Goal: Task Accomplishment & Management: Manage account settings

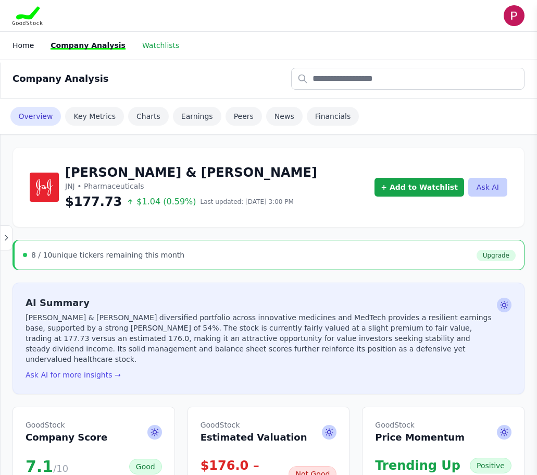
click at [147, 45] on link "Watchlists" at bounding box center [160, 45] width 37 height 8
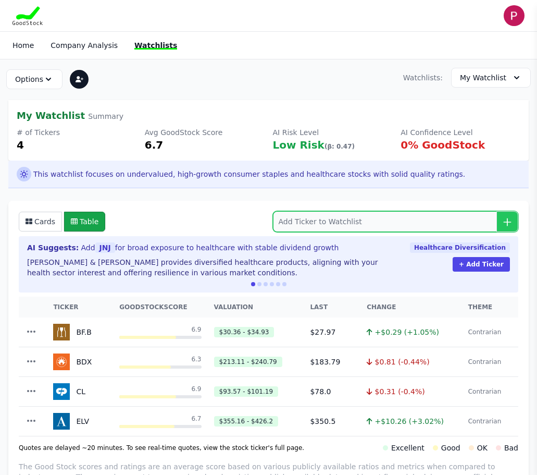
click at [307, 223] on input "search" at bounding box center [396, 221] width 246 height 21
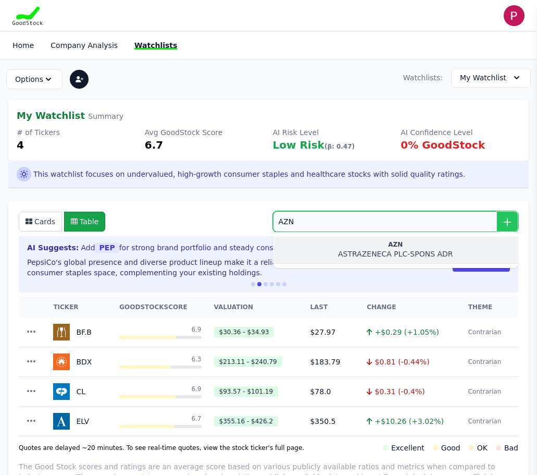
type input "AZN"
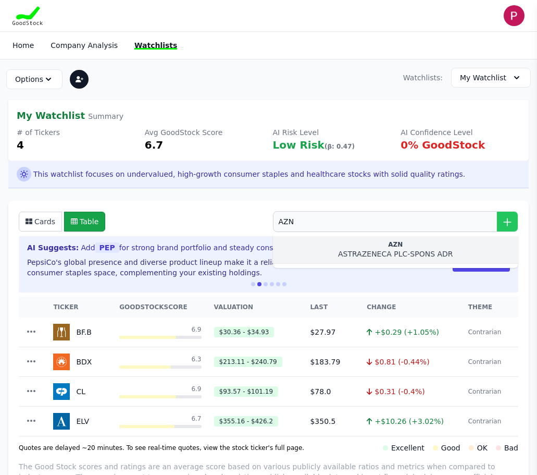
click at [430, 251] on div "ASTRAZENECA PLC-SPONS ADR" at bounding box center [395, 253] width 229 height 10
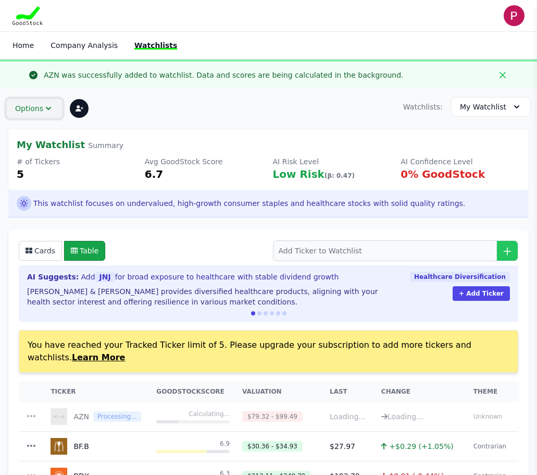
click at [43, 107] on icon "button" at bounding box center [48, 108] width 10 height 10
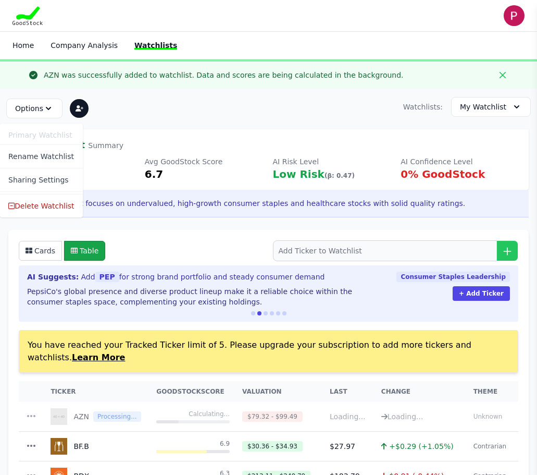
click at [324, 96] on div "Options Primary Watchlist Rename Watchlist Sharing Settings Delete Watchlist Wa…" at bounding box center [268, 107] width 537 height 36
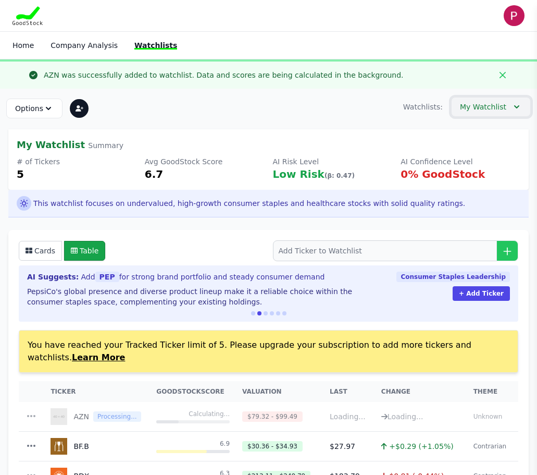
click at [519, 104] on icon "button" at bounding box center [517, 107] width 10 height 10
click at [329, 85] on div "AZN was successfully added to watchlist. Data and scores are being calculated i…" at bounding box center [268, 73] width 537 height 29
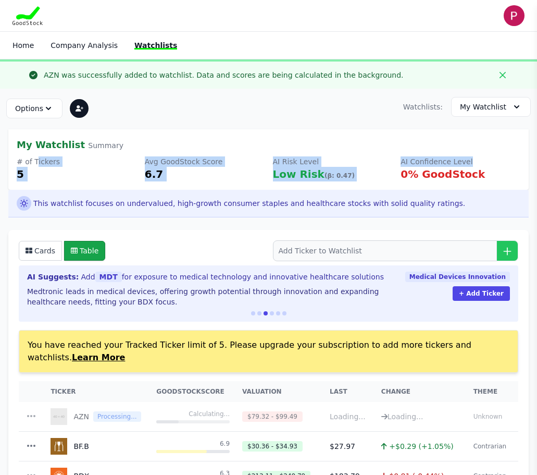
drag, startPoint x: 36, startPoint y: 160, endPoint x: 481, endPoint y: 163, distance: 445.4
click at [481, 163] on div "# of Tickers 5 Avg GoodStock Score 6.7 AI Risk Level Low Risk (β: 0.47) AI Conf…" at bounding box center [269, 168] width 504 height 25
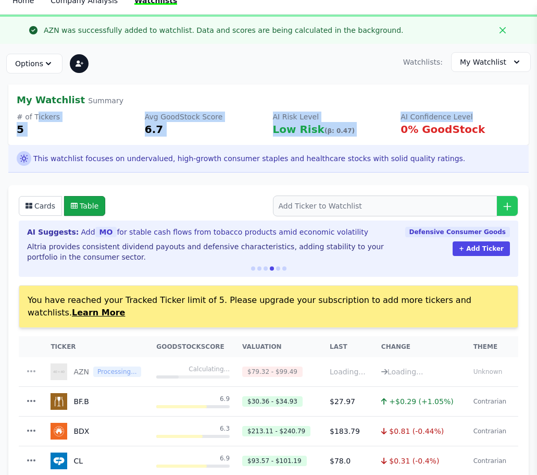
scroll to position [156, 0]
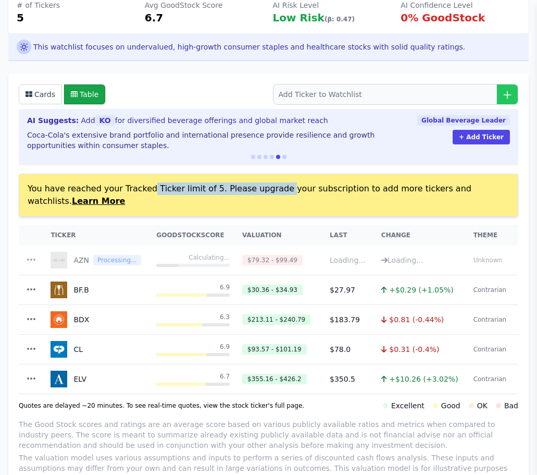
drag, startPoint x: 97, startPoint y: 182, endPoint x: 250, endPoint y: 181, distance: 152.6
click at [250, 181] on div "You have reached your Tracked Ticker limit of 5. Please upgrade your subscripti…" at bounding box center [269, 194] width 500 height 43
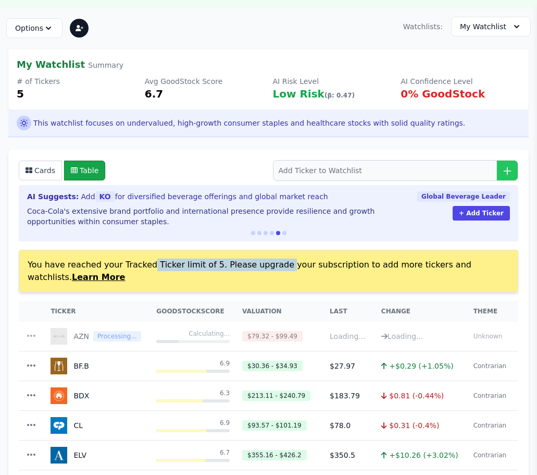
scroll to position [0, 0]
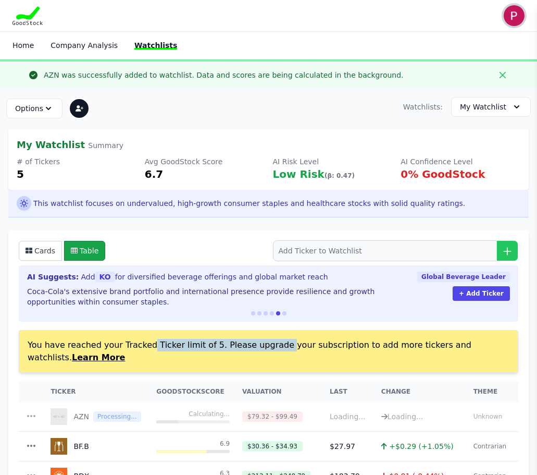
click at [514, 14] on img "button" at bounding box center [514, 15] width 21 height 21
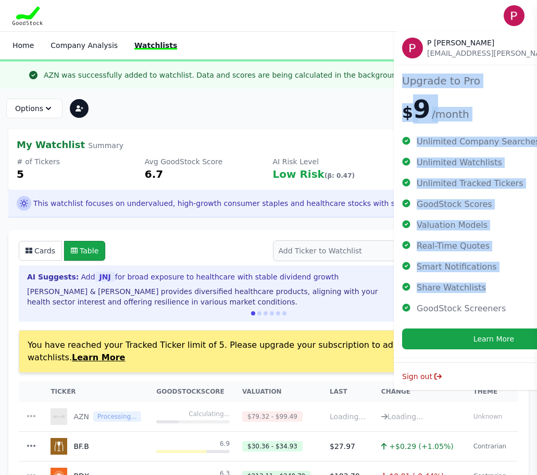
drag, startPoint x: 403, startPoint y: 76, endPoint x: 509, endPoint y: 281, distance: 231.4
click at [509, 281] on div "Upgrade to Pro $ 9 /month Unlimited Company Searches Unlimited Watchlists Unlim…" at bounding box center [494, 211] width 200 height 293
click at [509, 281] on ul "Unlimited Company Searches Unlimited Watchlists Unlimited Tracked Tickers GoodS…" at bounding box center [493, 224] width 183 height 177
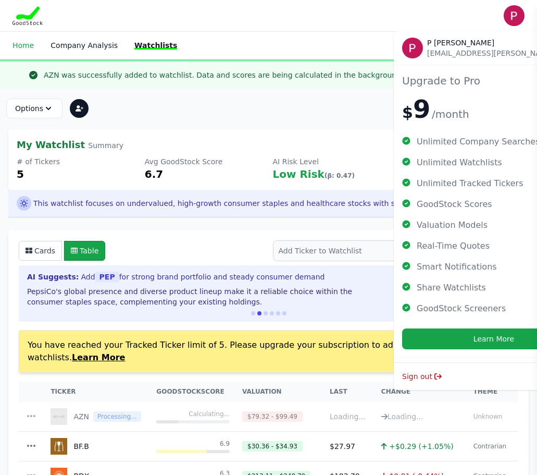
click at [27, 41] on link "Home" at bounding box center [23, 45] width 21 height 8
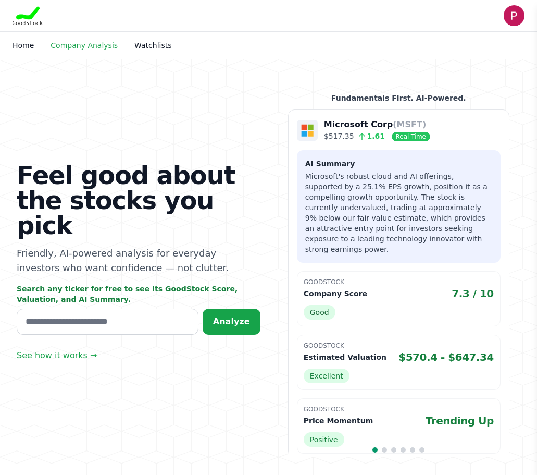
click at [88, 46] on link "Company Analysis" at bounding box center [84, 45] width 67 height 8
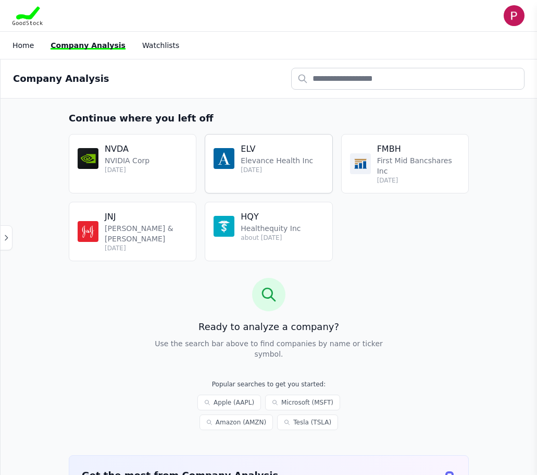
click at [259, 163] on p "Elevance Health Inc" at bounding box center [277, 160] width 72 height 10
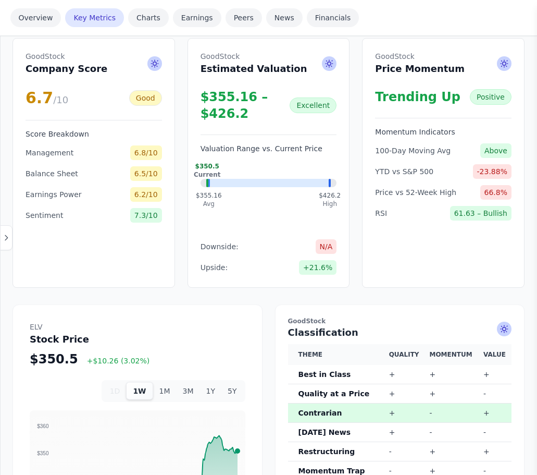
scroll to position [365, 0]
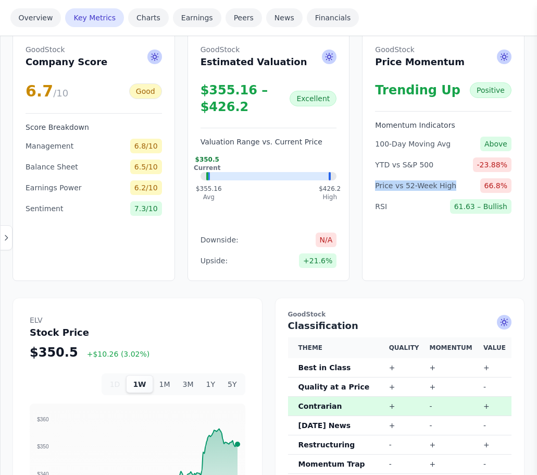
drag, startPoint x: 377, startPoint y: 183, endPoint x: 448, endPoint y: 183, distance: 70.8
click at [448, 183] on div "Price vs 52-Week High 66.8%" at bounding box center [443, 185] width 136 height 15
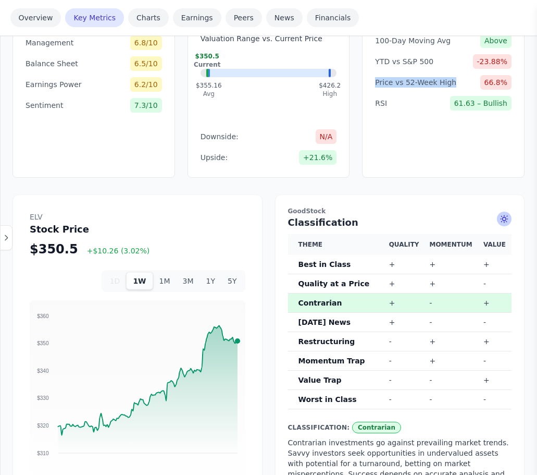
scroll to position [521, 0]
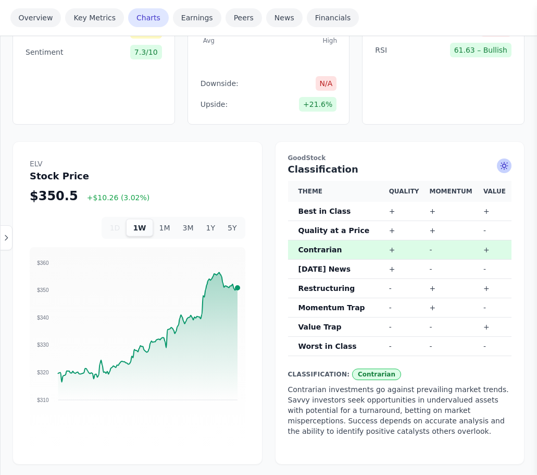
drag, startPoint x: 316, startPoint y: 210, endPoint x: 438, endPoint y: 222, distance: 122.5
click at [438, 222] on tbody "Best in Class + + + Quality at a Price + + - Contrarian + - + [DATE] News + - -…" at bounding box center [400, 279] width 224 height 154
drag, startPoint x: 300, startPoint y: 325, endPoint x: 444, endPoint y: 325, distance: 144.3
click at [444, 325] on tr "Value Trap - - +" at bounding box center [400, 326] width 224 height 19
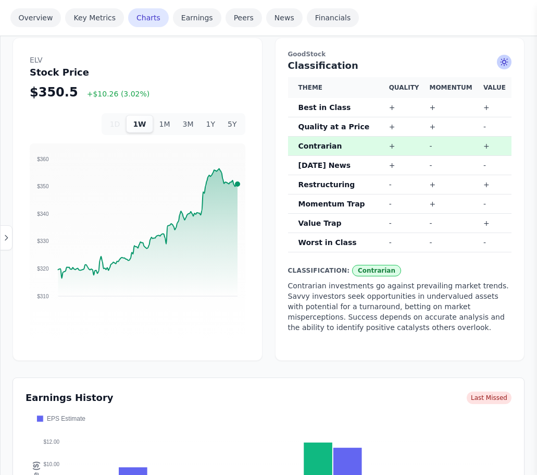
scroll to position [625, 0]
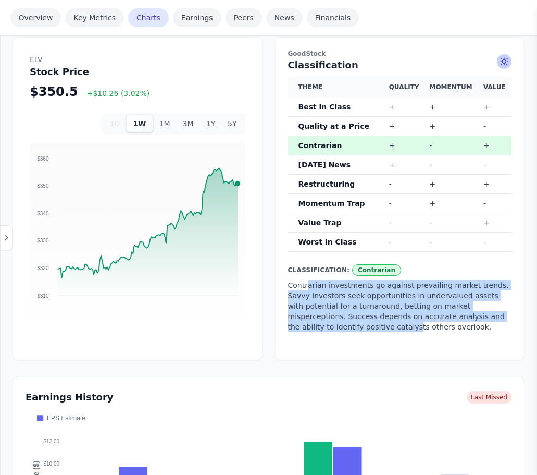
drag, startPoint x: 307, startPoint y: 285, endPoint x: 473, endPoint y: 319, distance: 169.6
click at [473, 319] on p "Contrarian investments go against prevailing market trends. Savvy investors see…" at bounding box center [400, 306] width 224 height 52
click at [193, 121] on button "3M" at bounding box center [188, 124] width 23 height 18
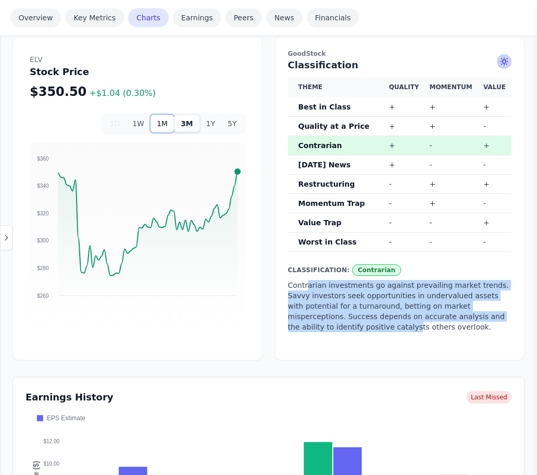
click at [165, 123] on button "1M" at bounding box center [162, 124] width 23 height 18
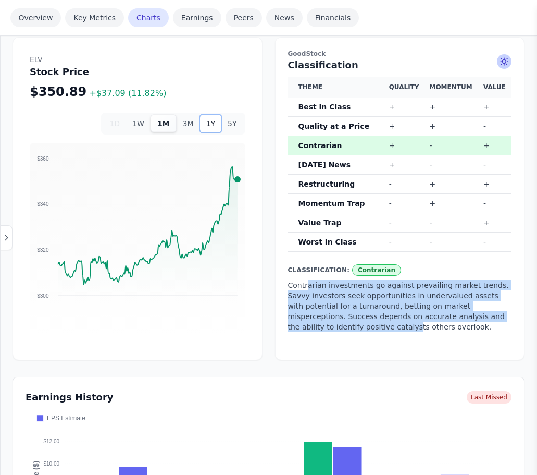
click at [215, 121] on button "1Y" at bounding box center [210, 124] width 21 height 18
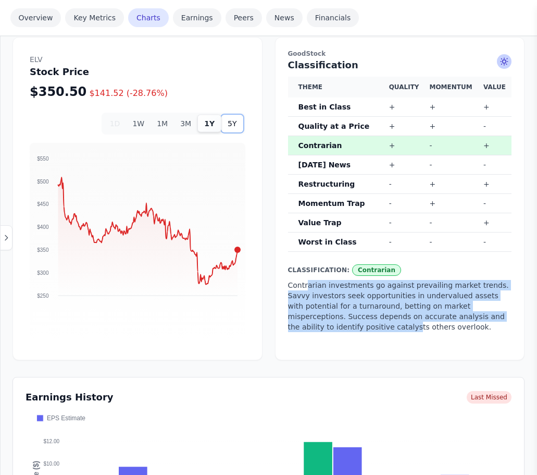
click at [230, 125] on button "5Y" at bounding box center [231, 124] width 21 height 18
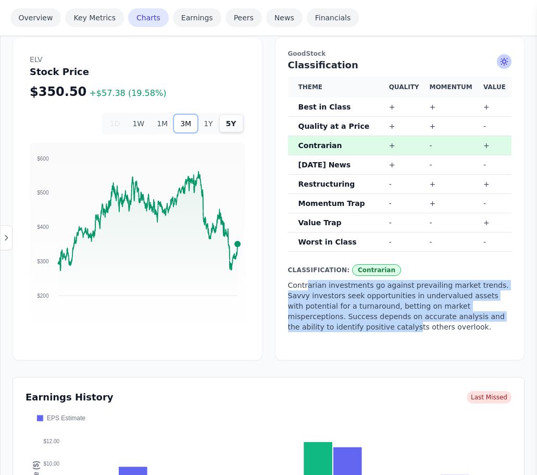
click at [189, 119] on button "3M" at bounding box center [185, 124] width 23 height 18
